Goal: Task Accomplishment & Management: Manage account settings

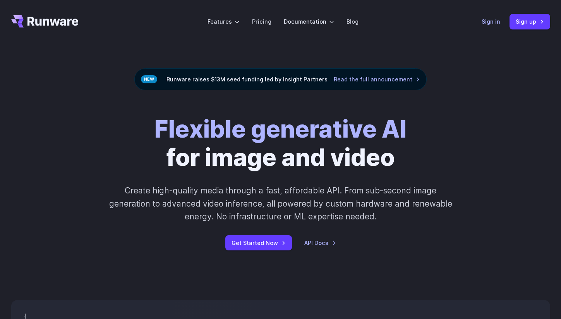
click at [493, 22] on link "Sign in" at bounding box center [491, 21] width 19 height 9
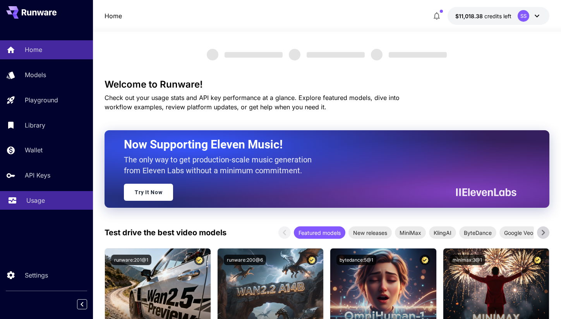
click at [39, 199] on p "Usage" at bounding box center [35, 199] width 19 height 9
